Goal: Check status: Check status

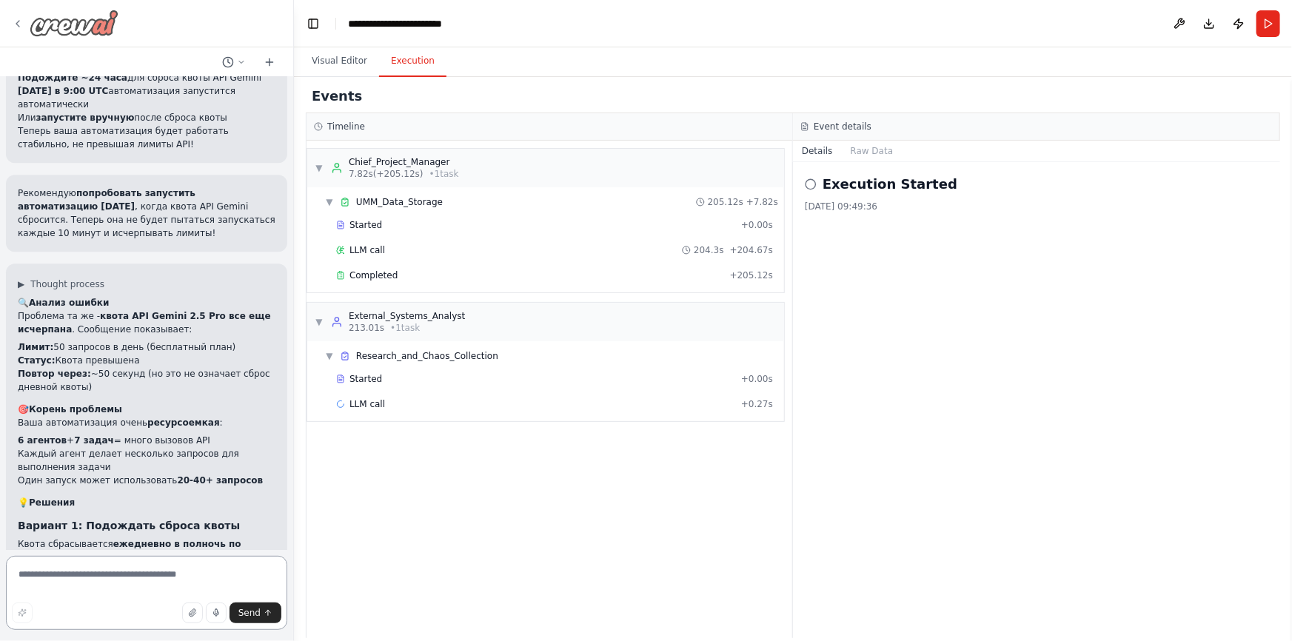
scroll to position [4900, 0]
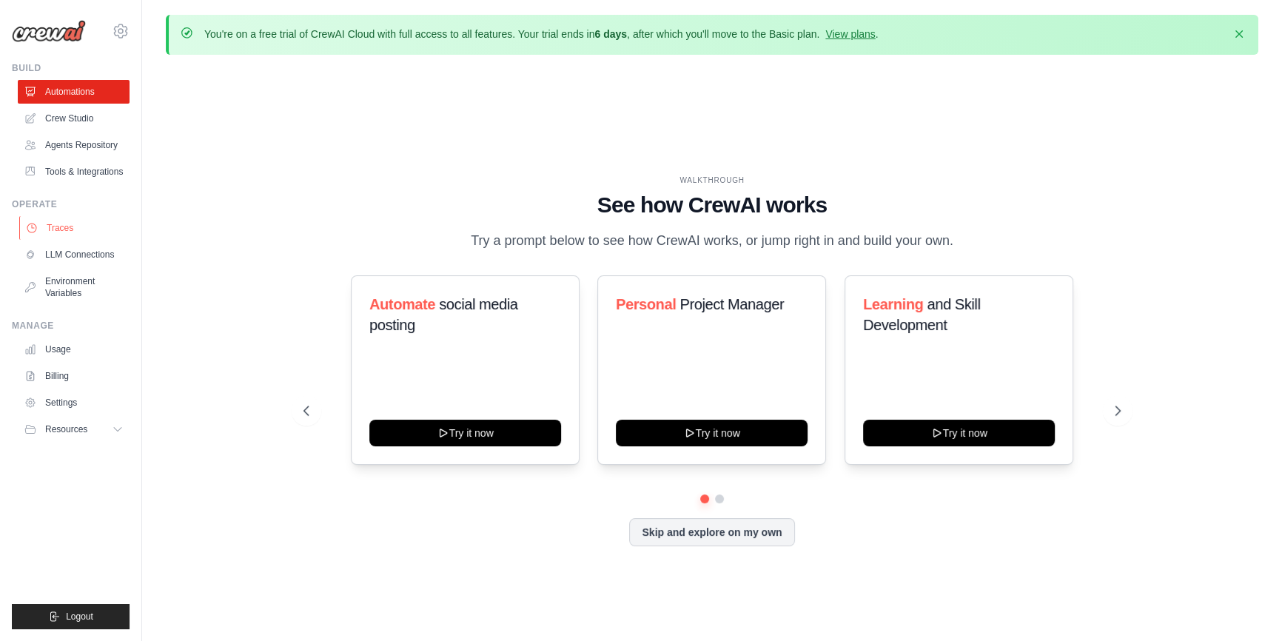
click at [75, 229] on link "Traces" at bounding box center [75, 228] width 112 height 24
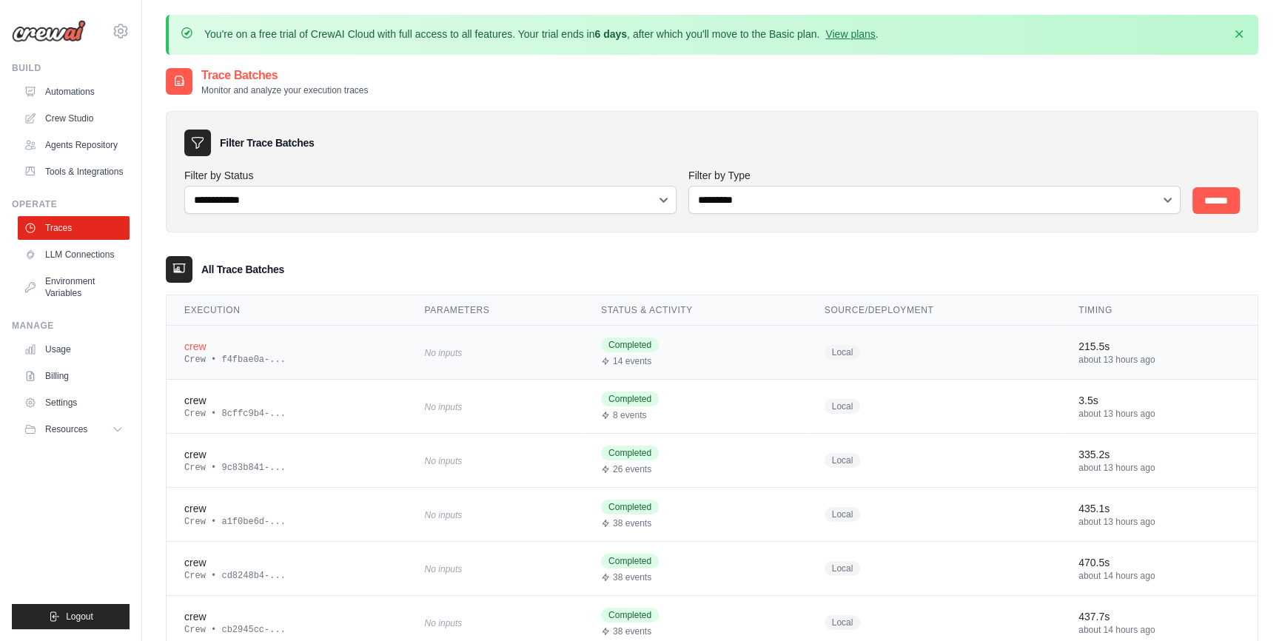
click at [531, 356] on div "No inputs" at bounding box center [495, 352] width 141 height 20
